Goal: Task Accomplishment & Management: Manage account settings

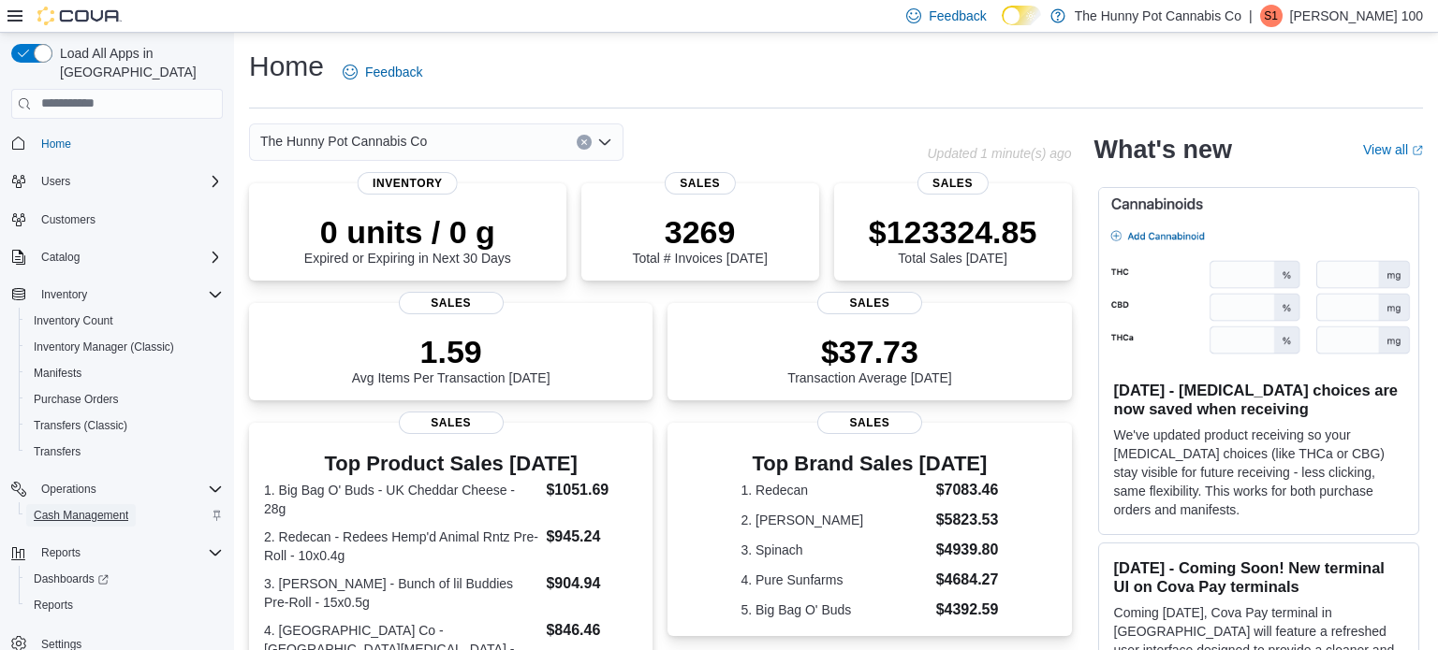
click at [102, 508] on span "Cash Management" at bounding box center [81, 515] width 95 height 15
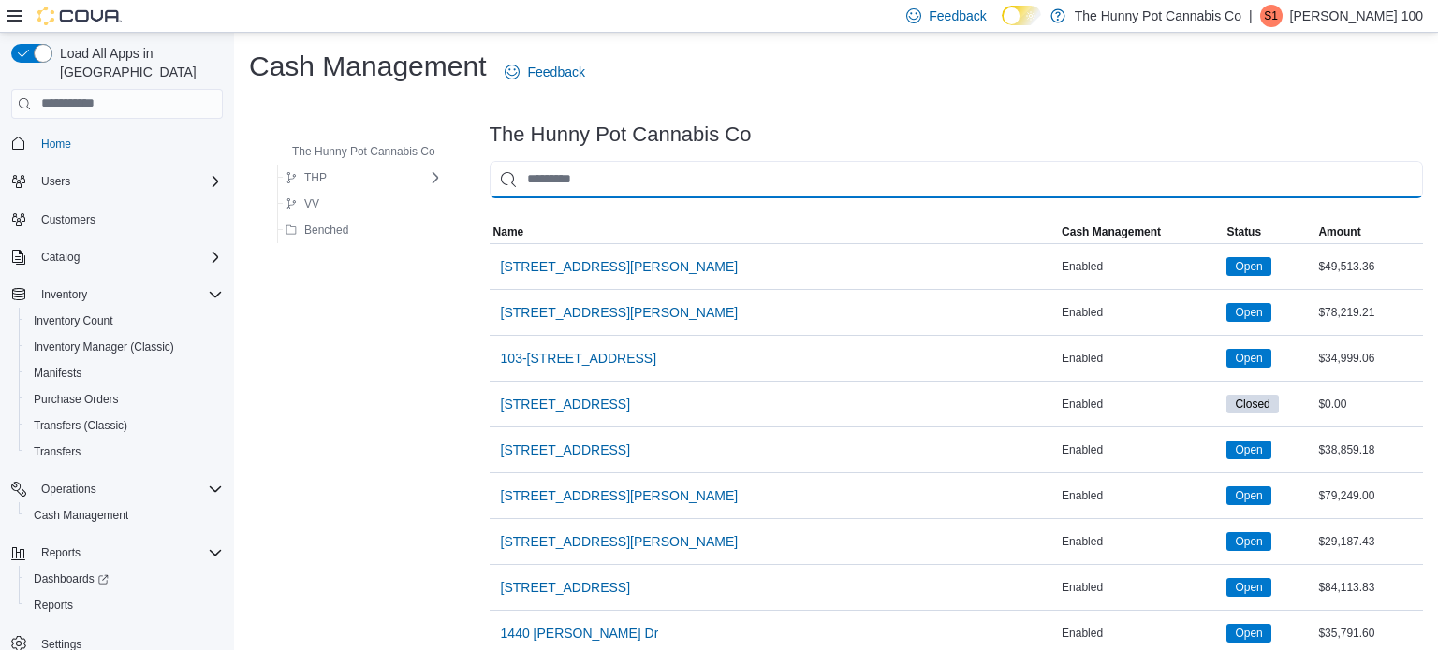
click at [628, 184] on input "This is a search bar. As you type, the results lower in the page will automatic…" at bounding box center [956, 179] width 933 height 37
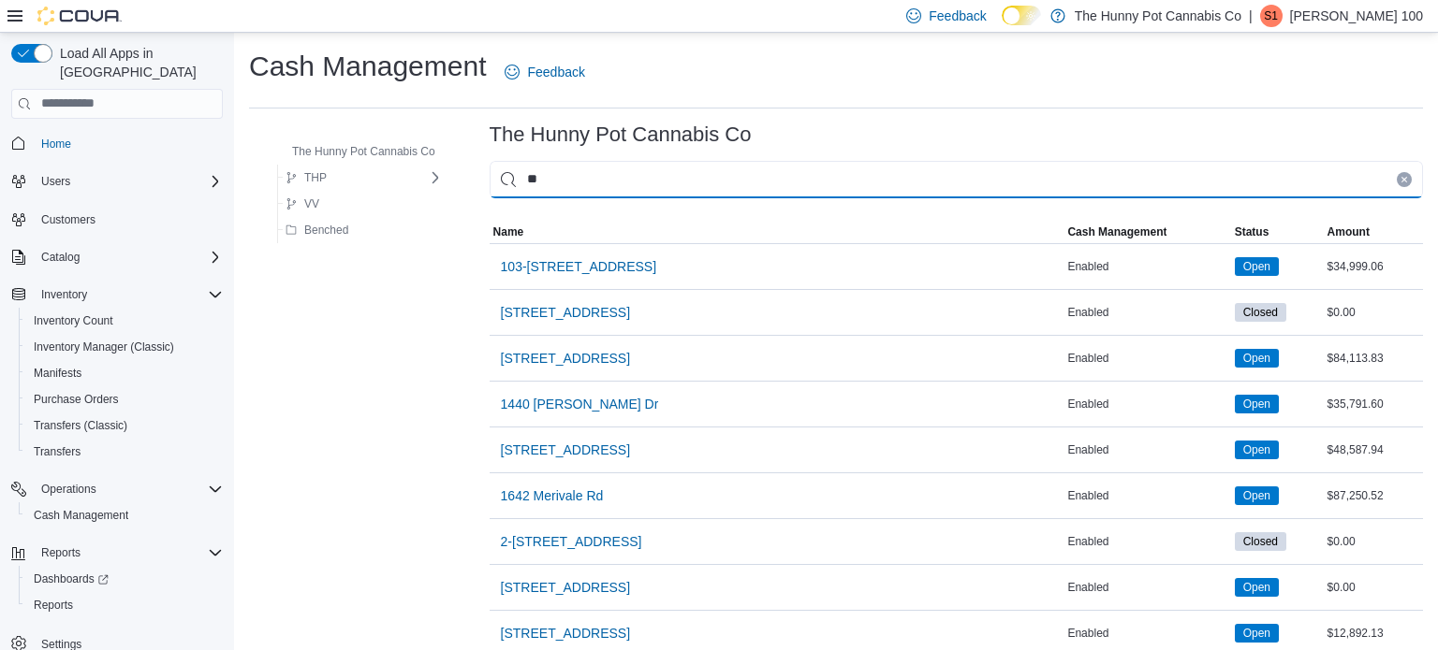
type input "***"
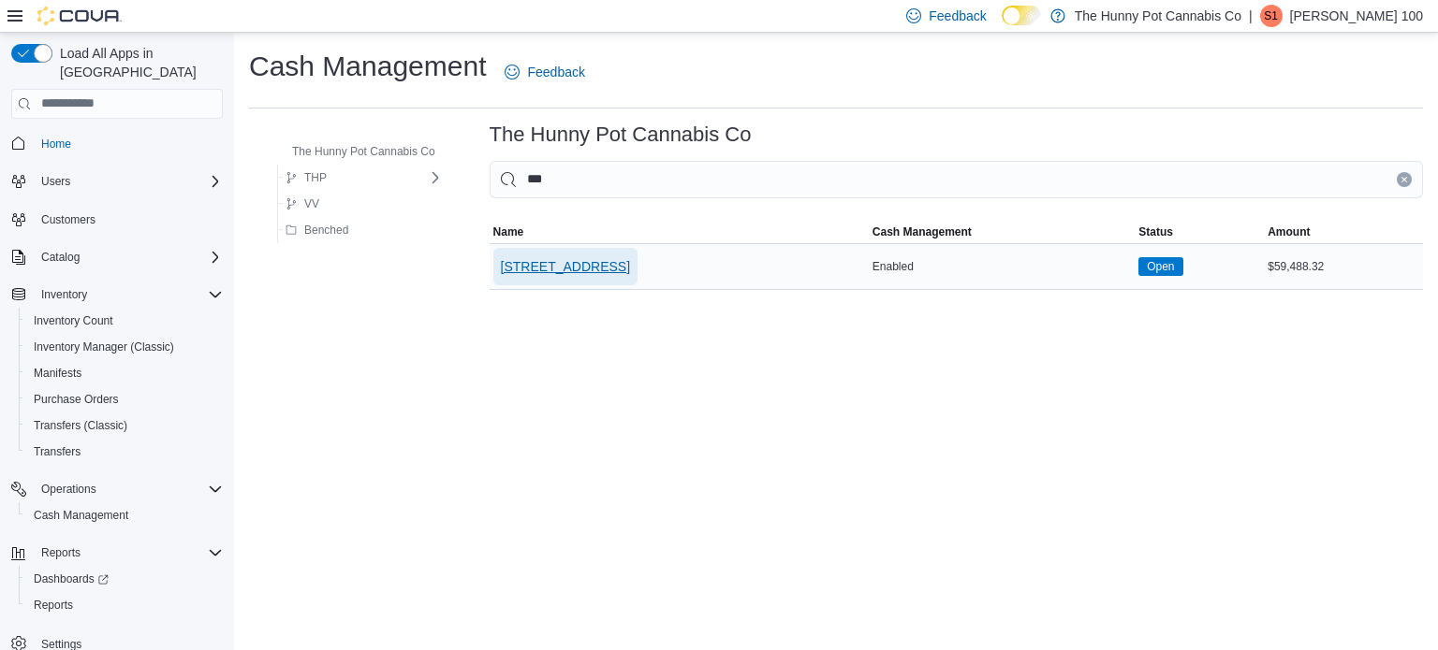
click at [592, 254] on button "[STREET_ADDRESS]" at bounding box center [565, 266] width 144 height 37
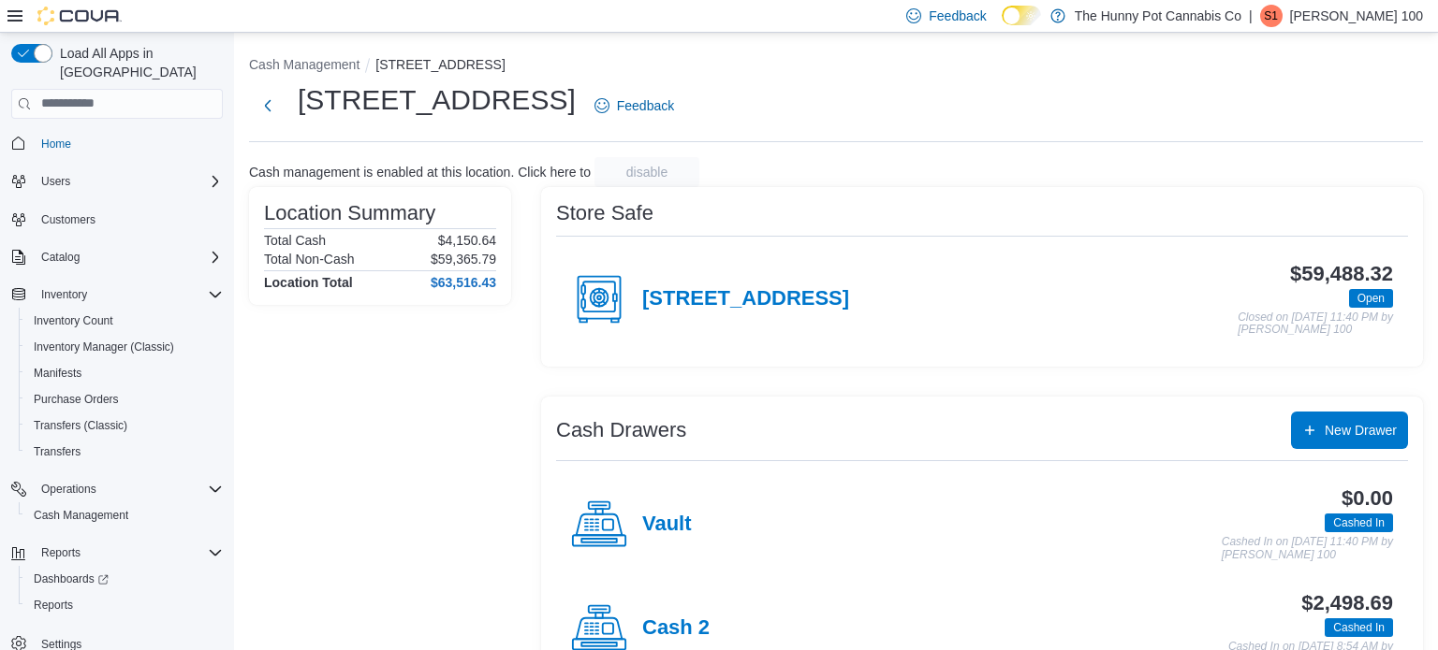
scroll to position [163, 0]
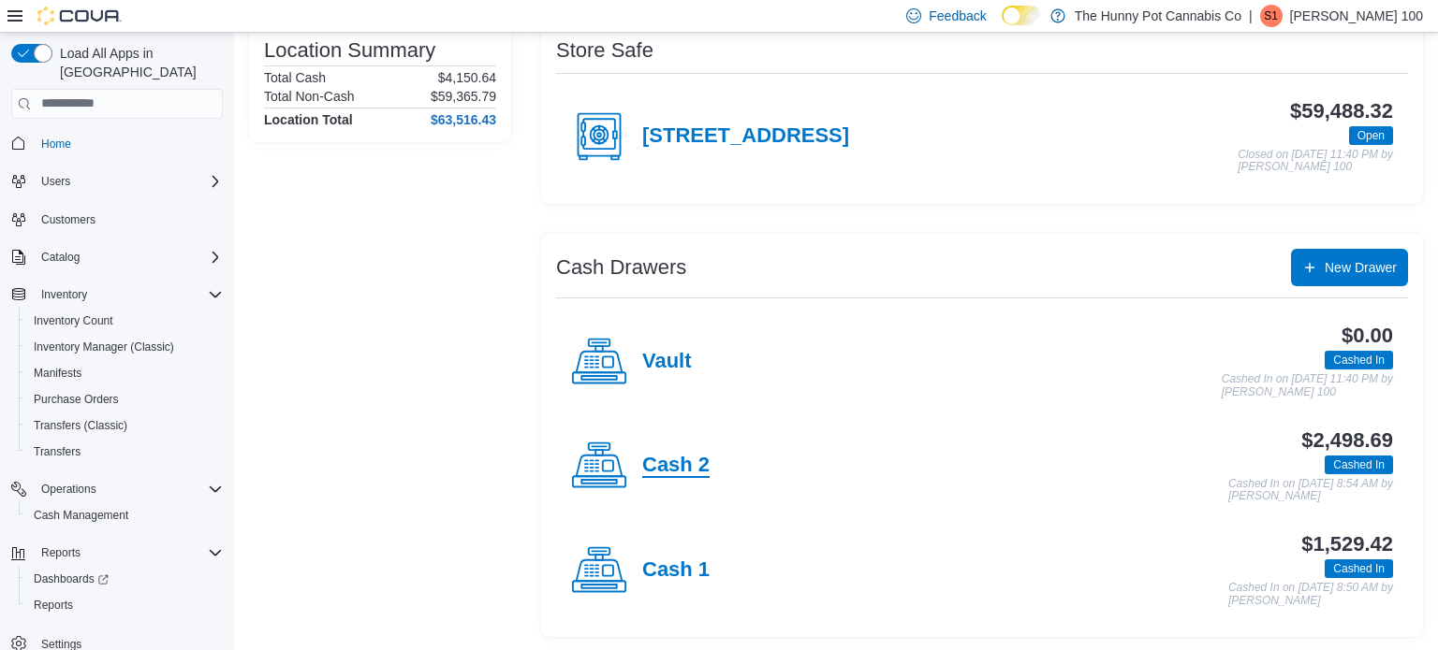
click at [672, 465] on h4 "Cash 2" at bounding box center [675, 466] width 67 height 24
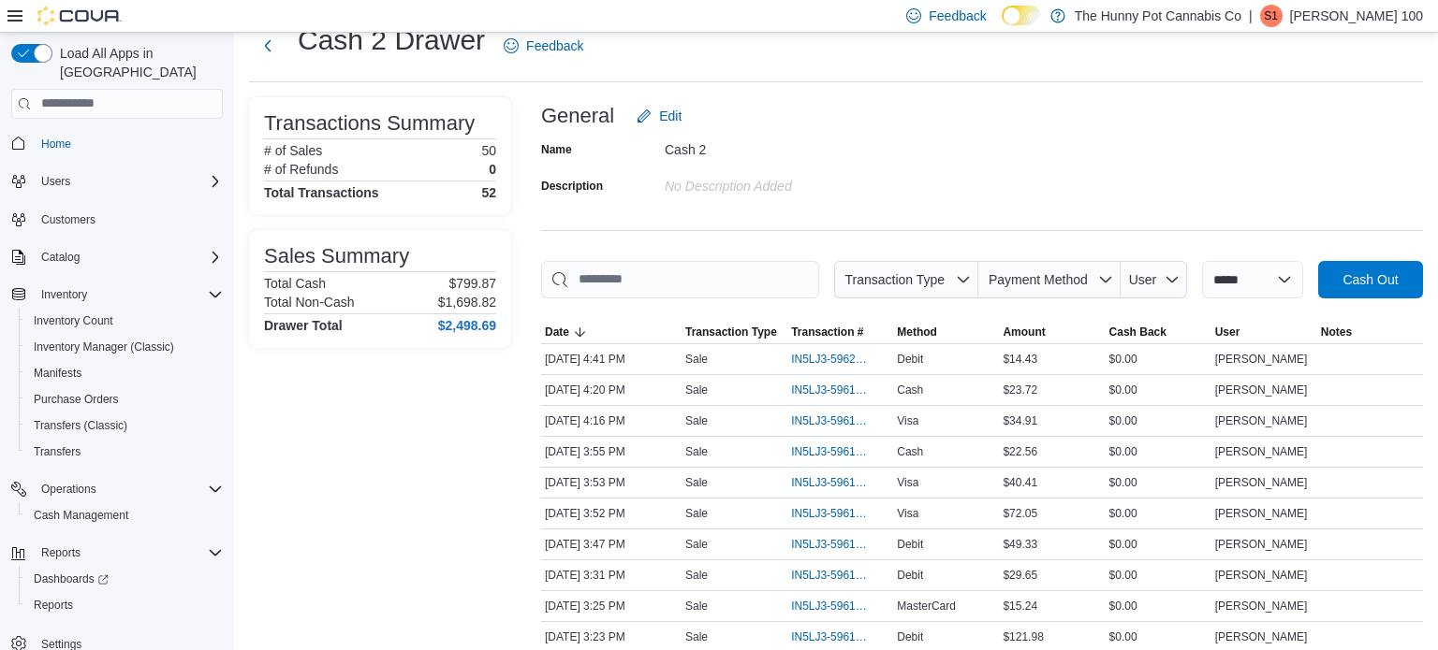
scroll to position [60, 0]
click at [837, 361] on span "IN5LJ3-5962132" at bounding box center [831, 359] width 80 height 15
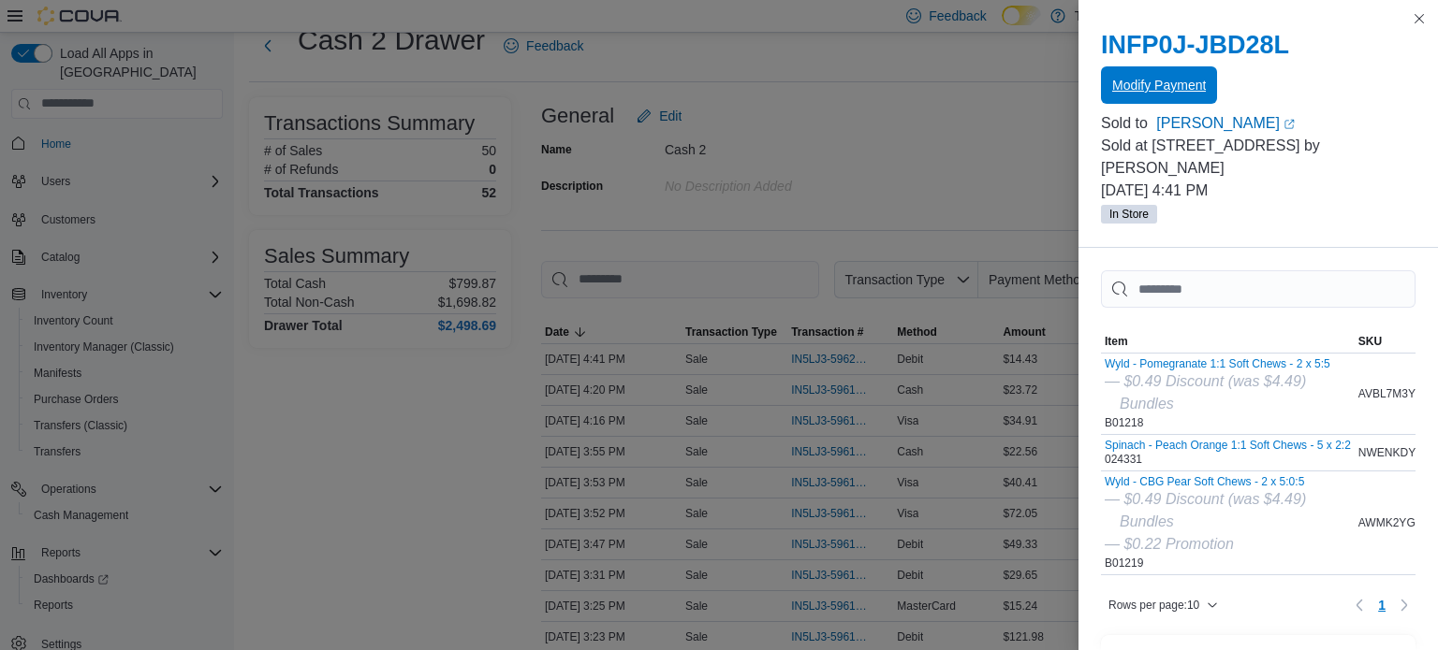
click at [1198, 80] on span "Modify Payment" at bounding box center [1159, 85] width 94 height 19
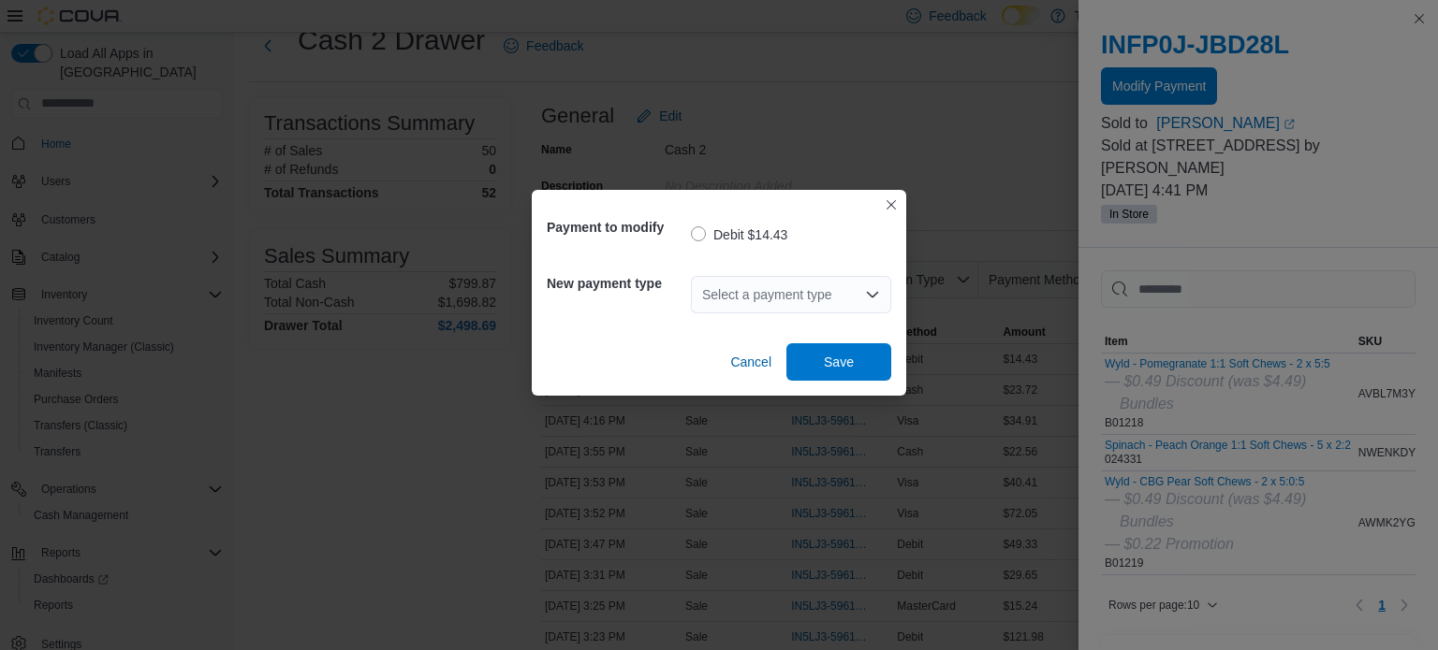
click at [799, 304] on div "Select a payment type" at bounding box center [791, 294] width 200 height 37
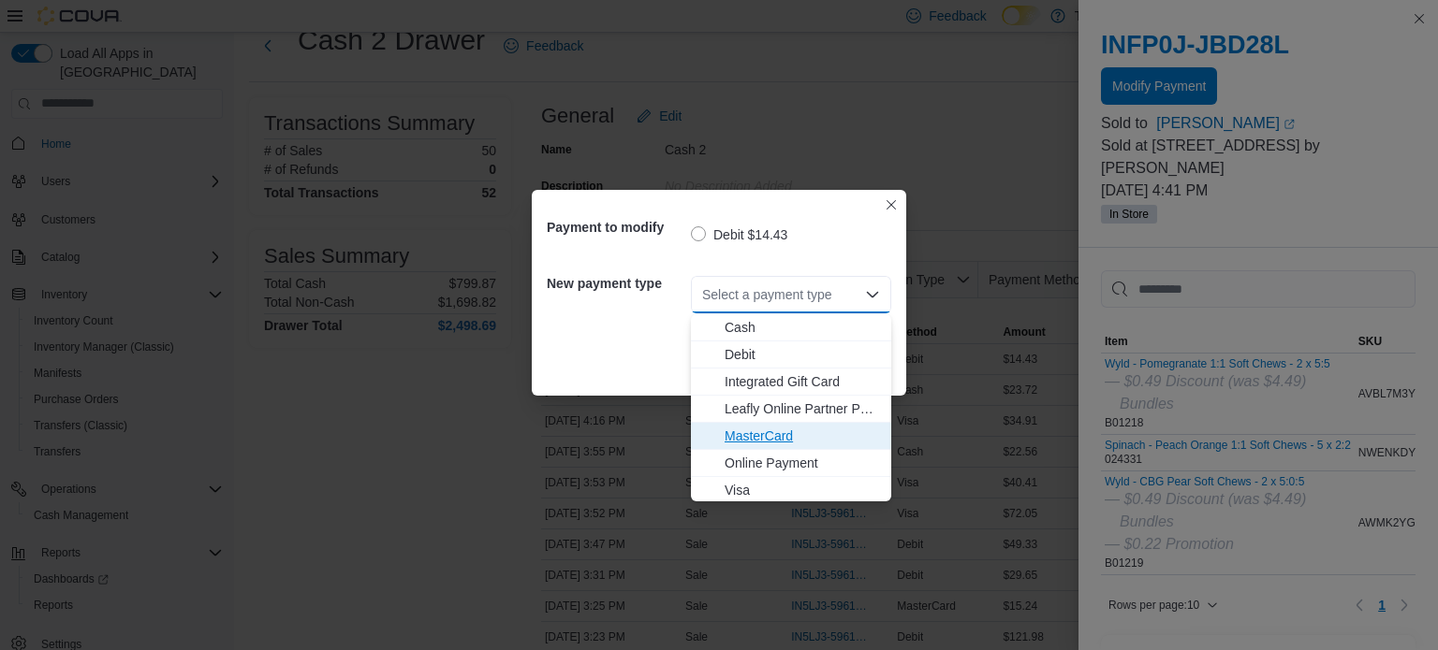
click at [742, 434] on span "MasterCard" at bounding box center [801, 436] width 155 height 19
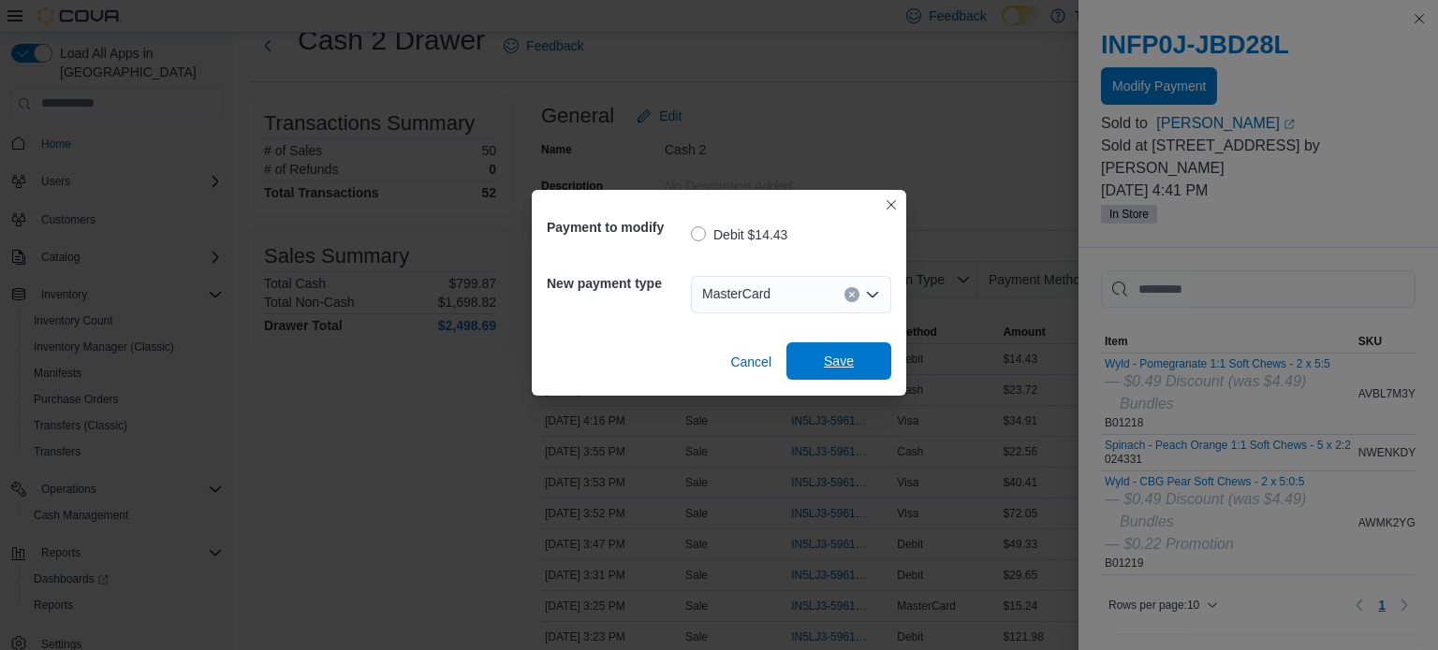
click at [839, 368] on span "Save" at bounding box center [839, 361] width 30 height 19
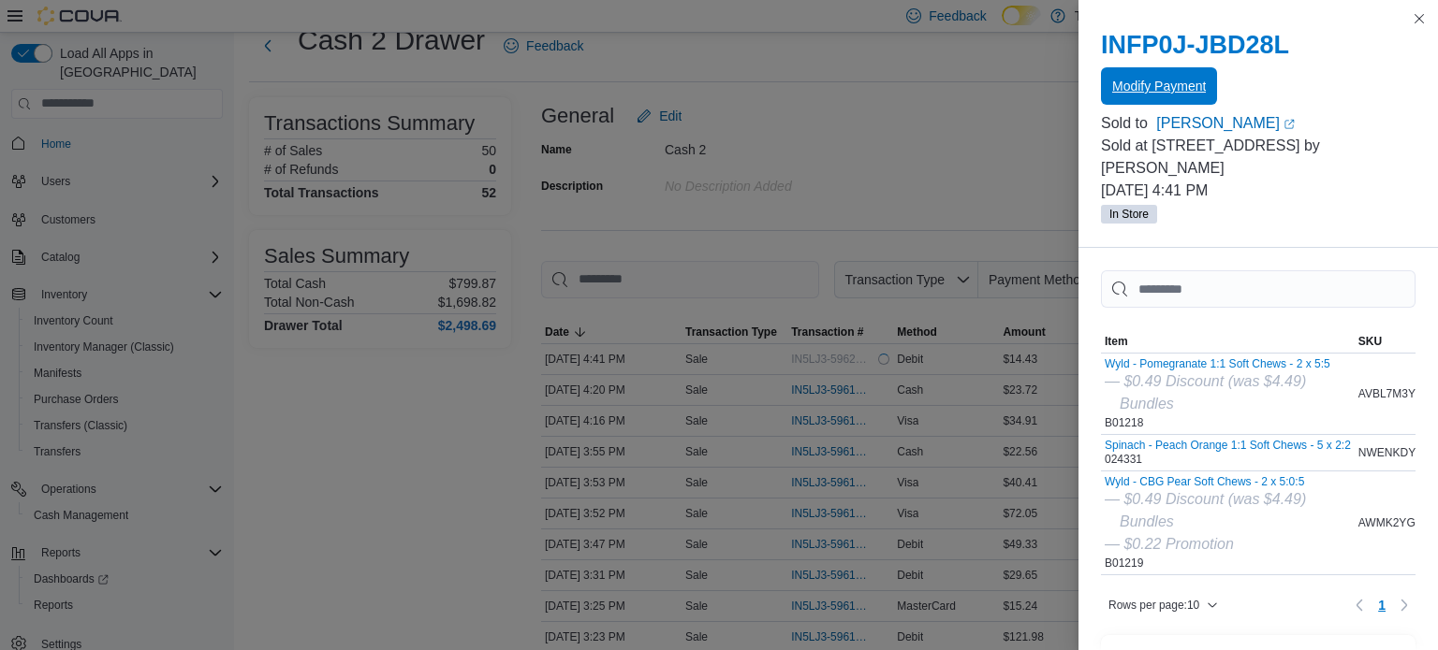
scroll to position [0, 0]
